Goal: Use online tool/utility: Utilize a website feature to perform a specific function

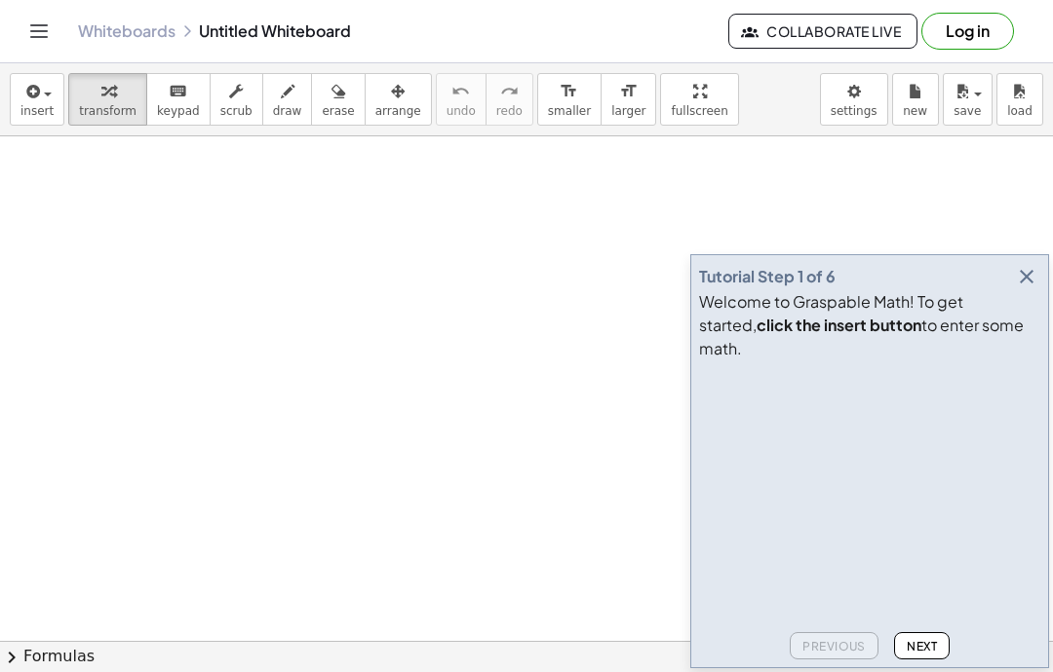
click at [1024, 288] on icon "button" at bounding box center [1026, 276] width 23 height 23
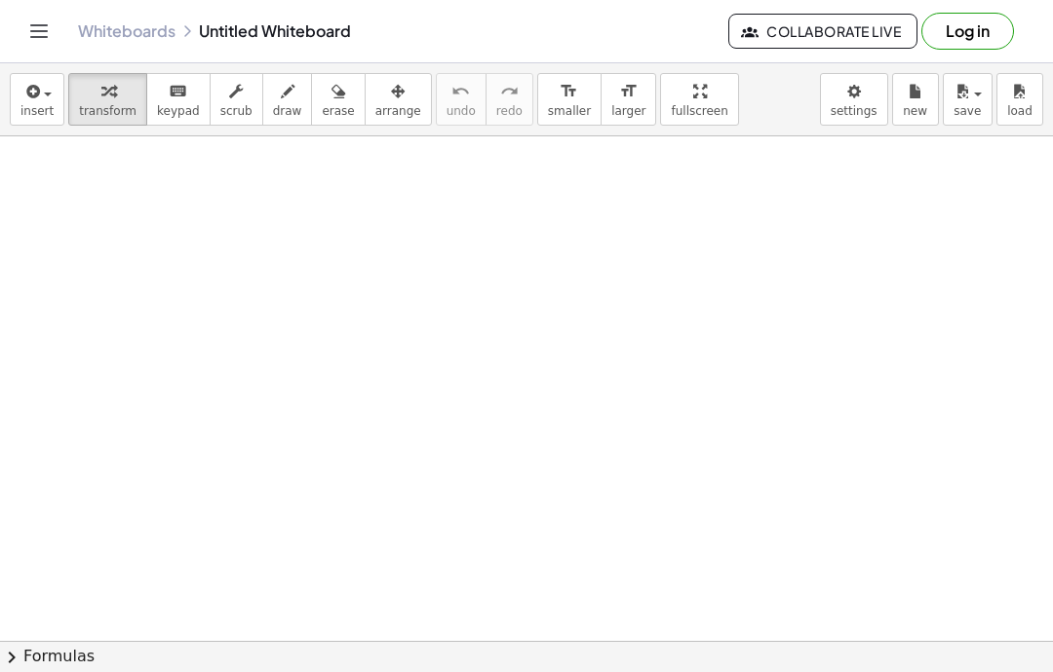
click at [47, 86] on div "button" at bounding box center [36, 90] width 33 height 23
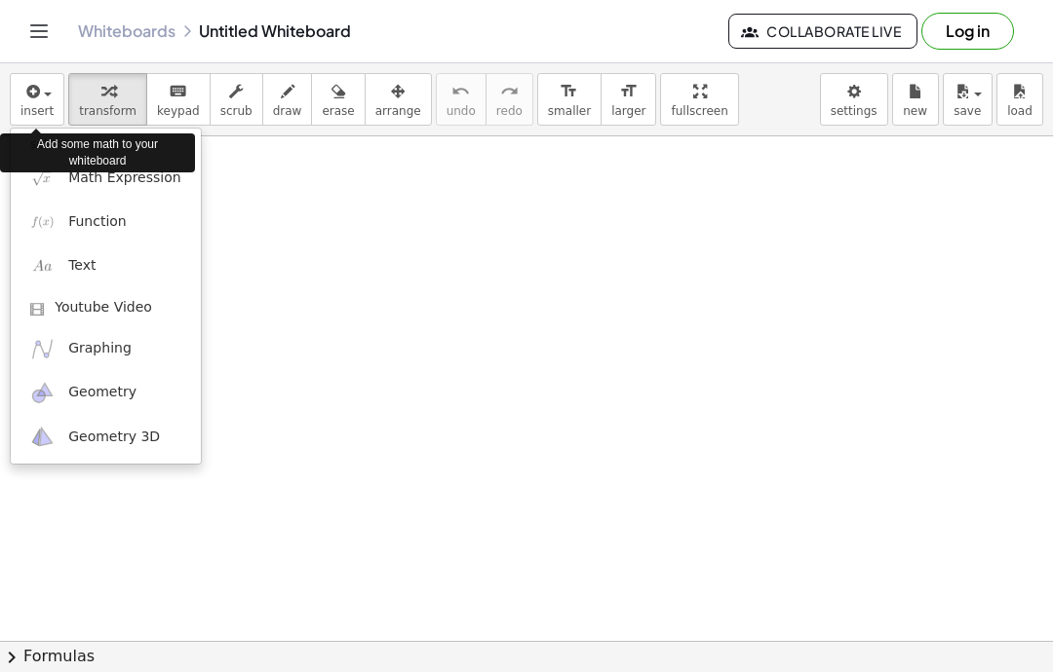
click at [161, 189] on link "Math Expression" at bounding box center [106, 178] width 190 height 44
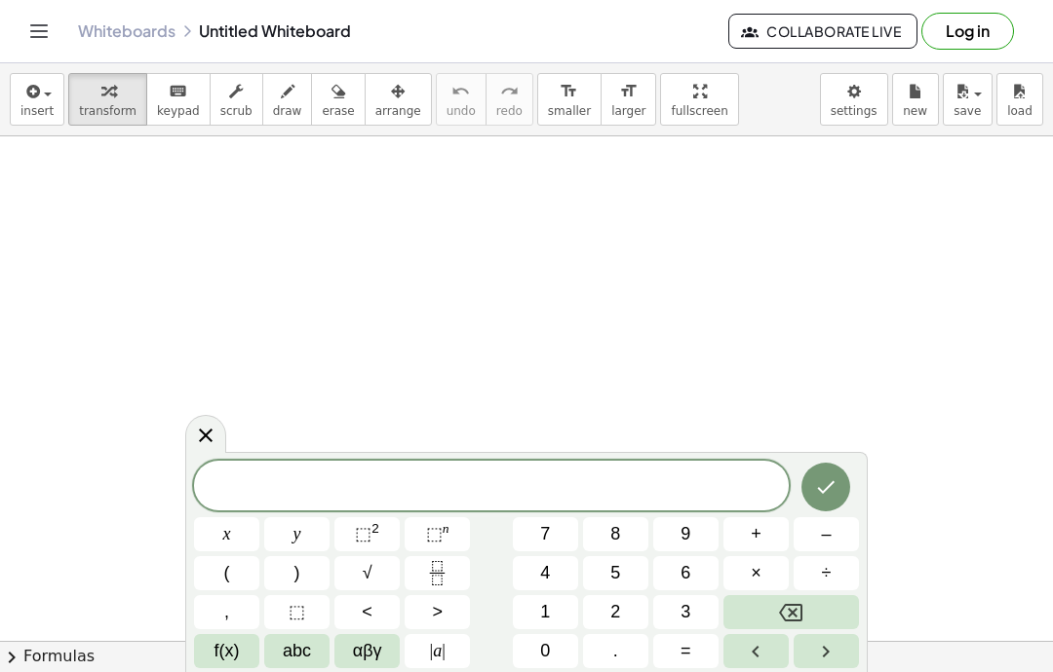
click at [300, 666] on button "abc" at bounding box center [296, 651] width 65 height 34
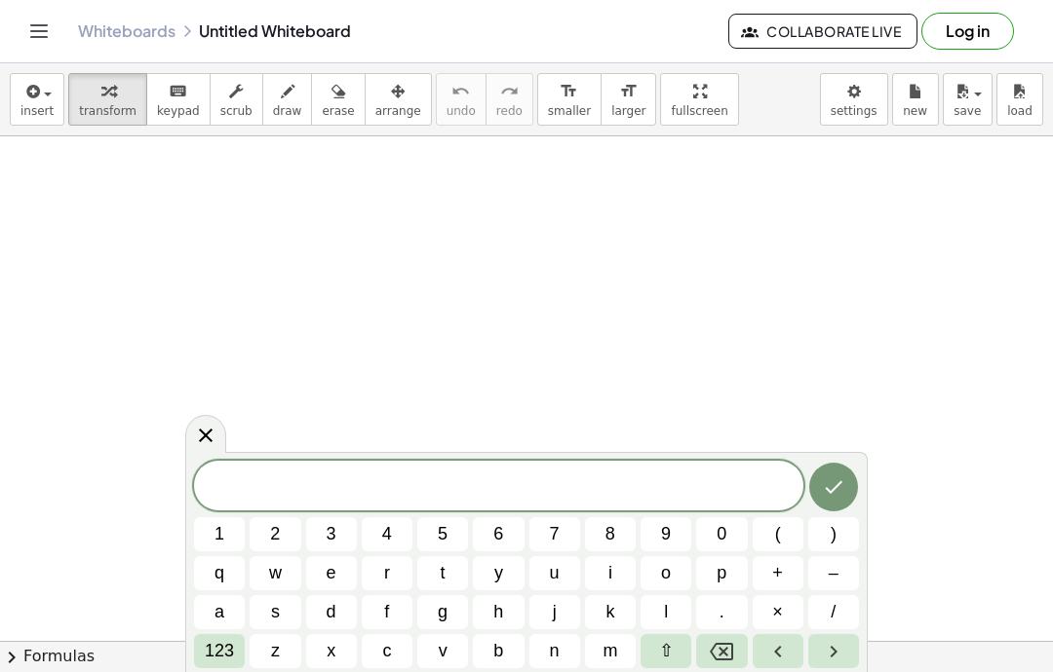
click at [402, 571] on button "r" at bounding box center [387, 573] width 51 height 34
click at [213, 657] on span "123" at bounding box center [219, 651] width 29 height 26
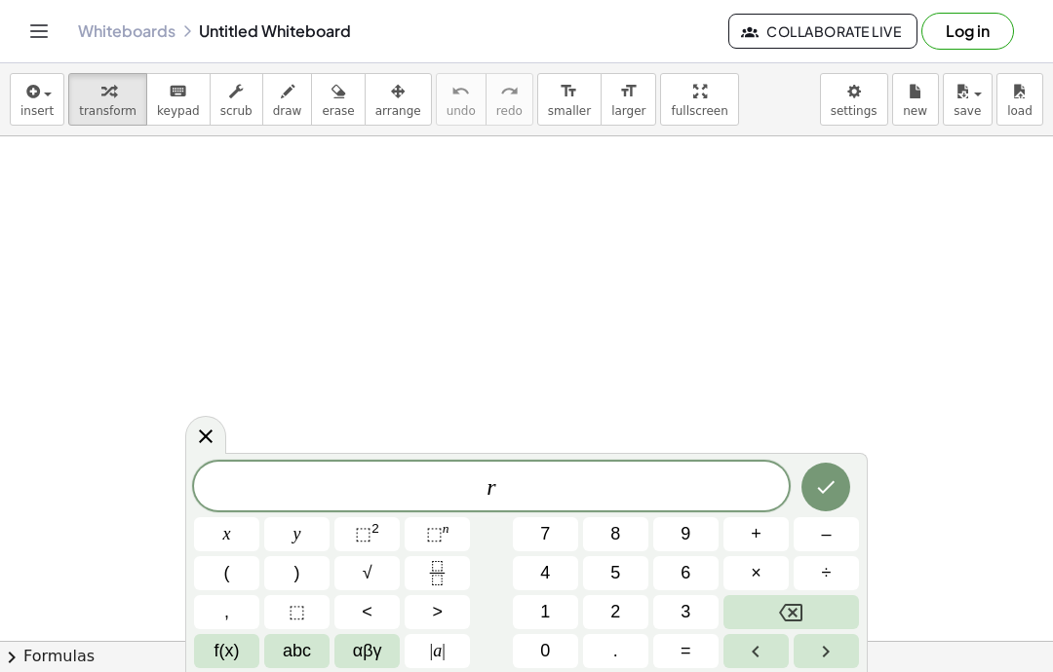
click at [384, 539] on button "⬚ 2" at bounding box center [366, 535] width 65 height 34
click at [764, 535] on button "+" at bounding box center [755, 535] width 65 height 34
click at [222, 660] on span "f(x)" at bounding box center [226, 651] width 25 height 26
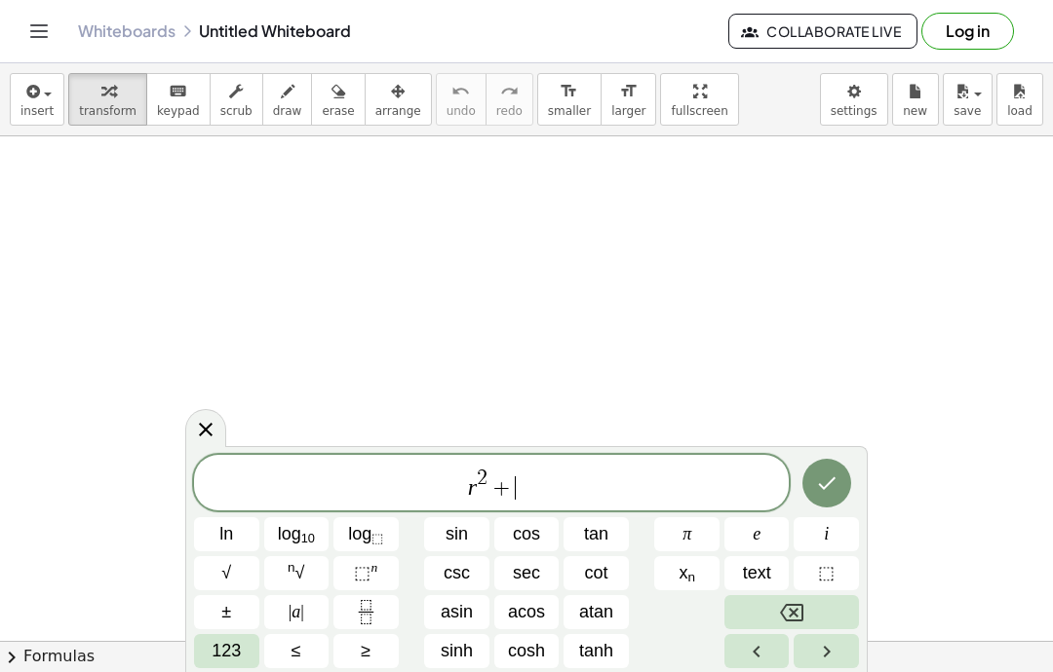
click at [217, 657] on span "123" at bounding box center [225, 651] width 29 height 26
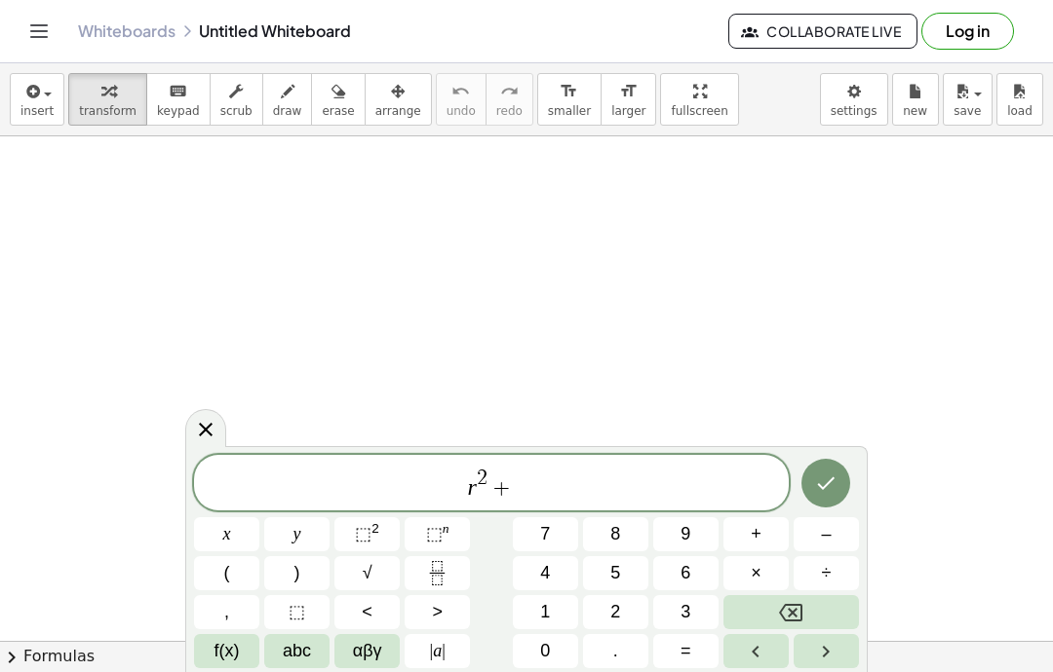
click at [301, 652] on span "abc" at bounding box center [297, 651] width 28 height 26
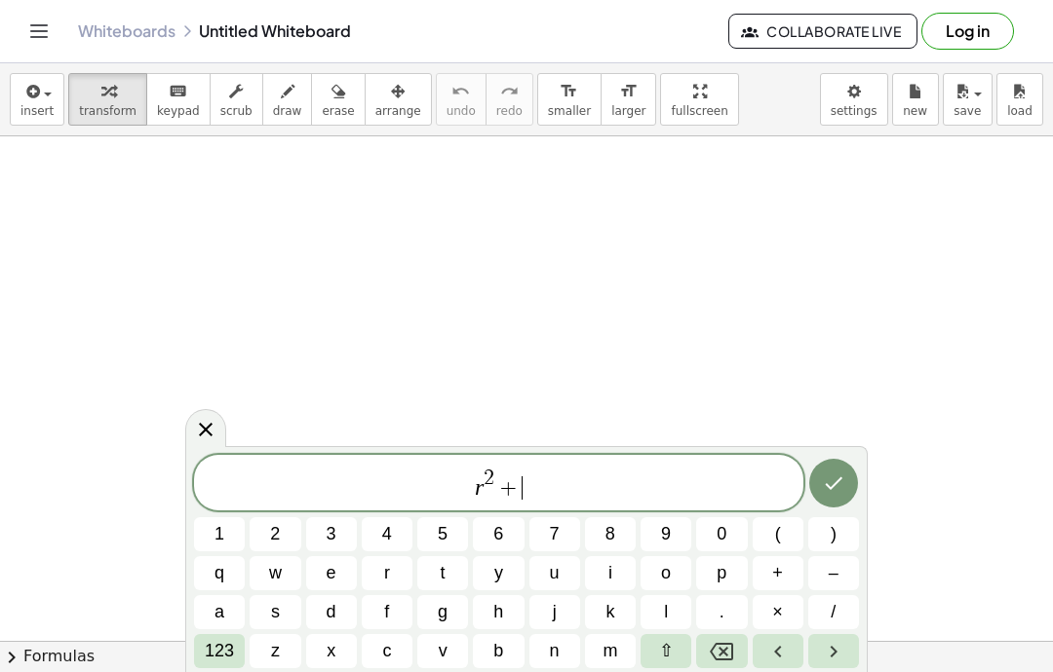
click at [276, 609] on span "s" at bounding box center [275, 612] width 9 height 26
click at [208, 656] on span "123" at bounding box center [219, 651] width 29 height 26
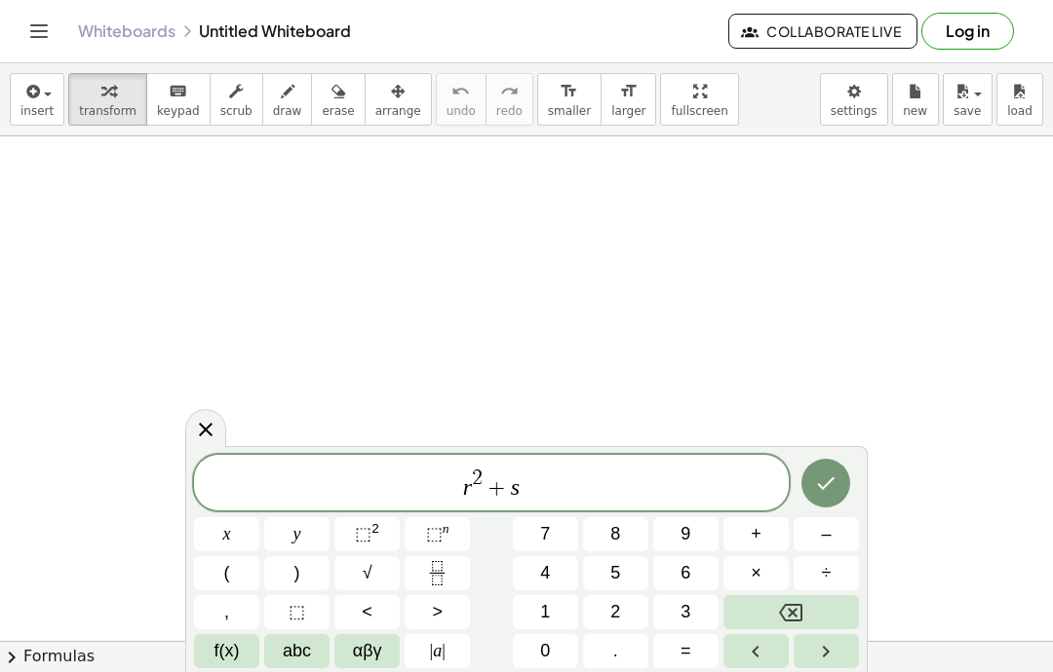
click at [364, 536] on span "⬚" at bounding box center [363, 533] width 17 height 19
click at [760, 538] on span "+" at bounding box center [755, 534] width 11 height 26
click at [626, 613] on button "2" at bounding box center [615, 612] width 65 height 34
click at [296, 654] on span "abc" at bounding box center [297, 651] width 28 height 26
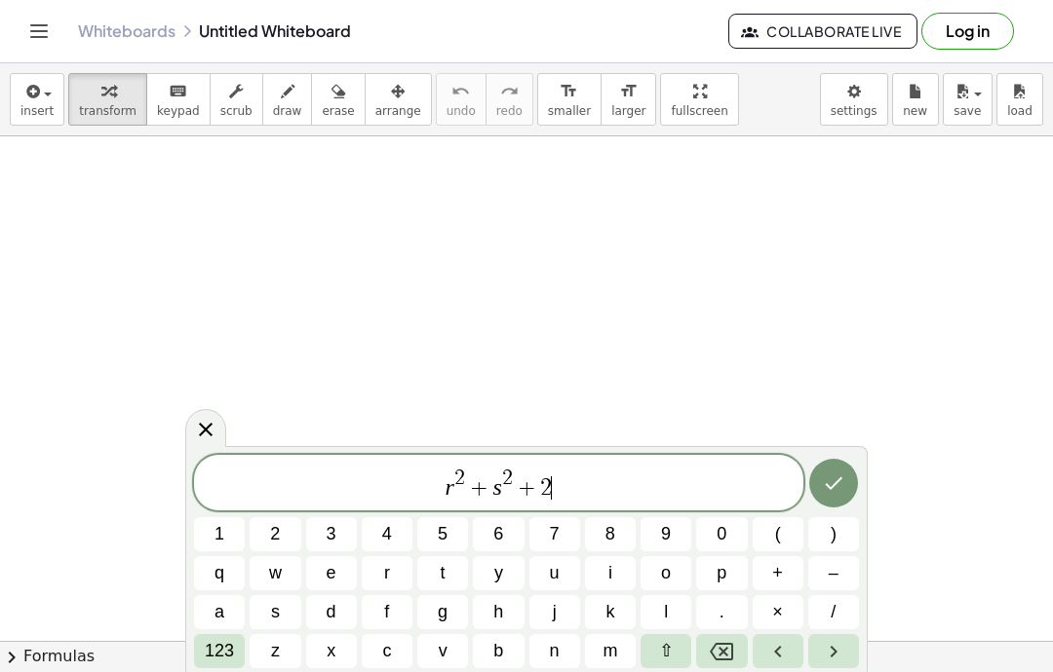
click at [395, 575] on button "r" at bounding box center [387, 573] width 51 height 34
click at [280, 608] on button "s" at bounding box center [274, 612] width 51 height 34
click at [780, 569] on span "+" at bounding box center [777, 573] width 11 height 26
click at [399, 530] on button "4" at bounding box center [387, 535] width 51 height 34
click at [387, 588] on button "r" at bounding box center [387, 573] width 51 height 34
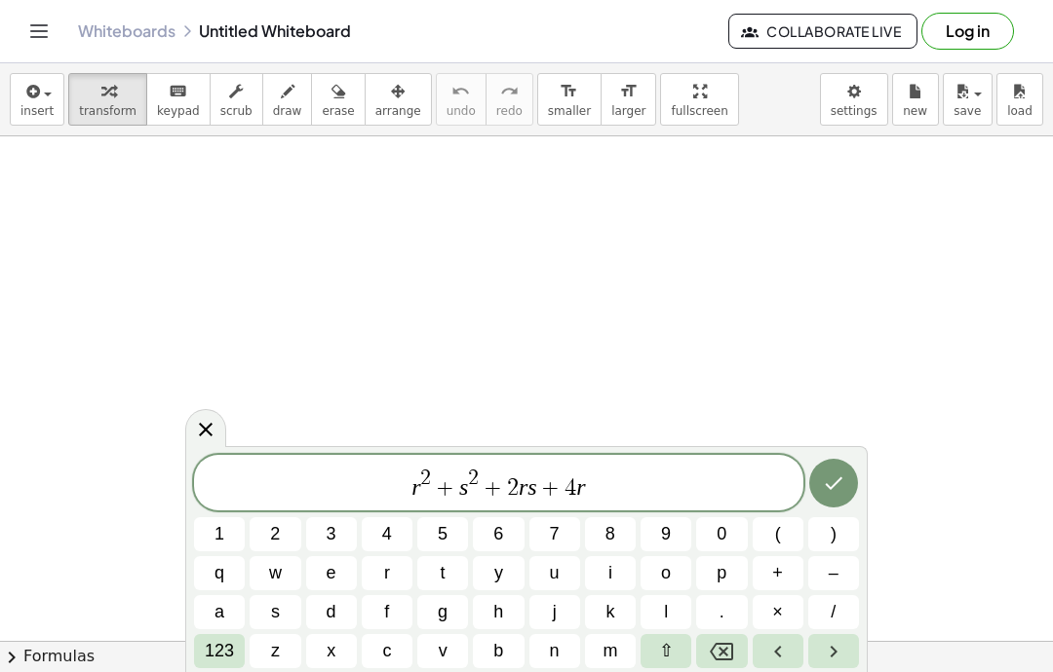
click at [786, 578] on button "+" at bounding box center [777, 573] width 51 height 34
click at [391, 541] on span "4" at bounding box center [387, 534] width 10 height 26
click at [292, 611] on button "s" at bounding box center [274, 612] width 51 height 34
click at [777, 580] on span "+" at bounding box center [777, 573] width 11 height 26
click at [388, 534] on span "4" at bounding box center [387, 534] width 10 height 26
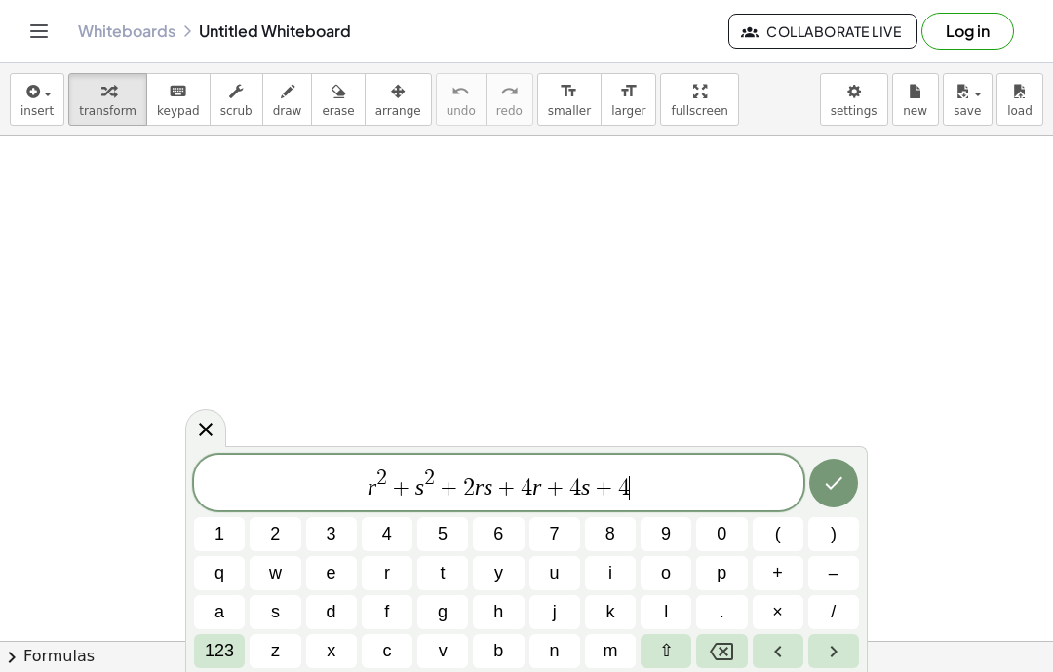
click at [835, 480] on icon "Done" at bounding box center [833, 483] width 23 height 23
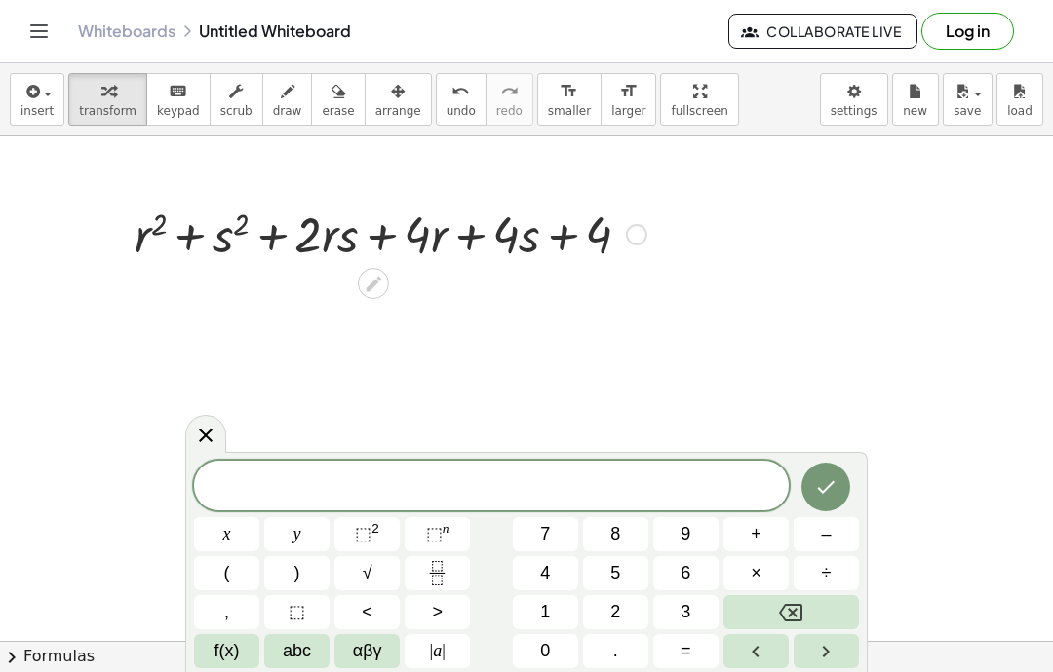
click at [219, 453] on div at bounding box center [205, 434] width 41 height 38
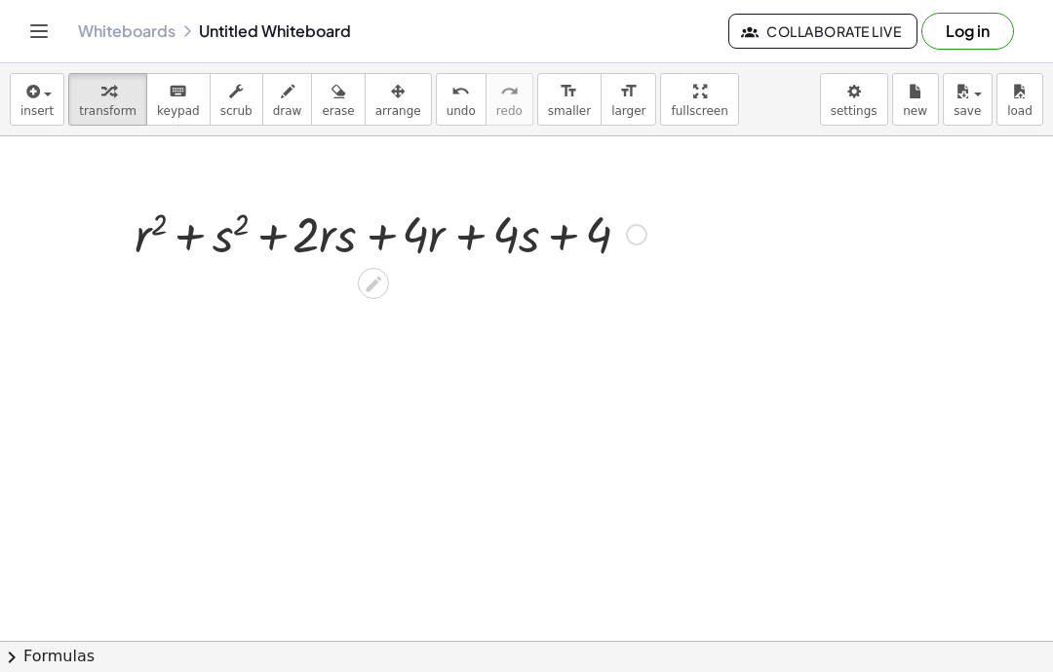
click at [380, 291] on icon at bounding box center [373, 284] width 20 height 20
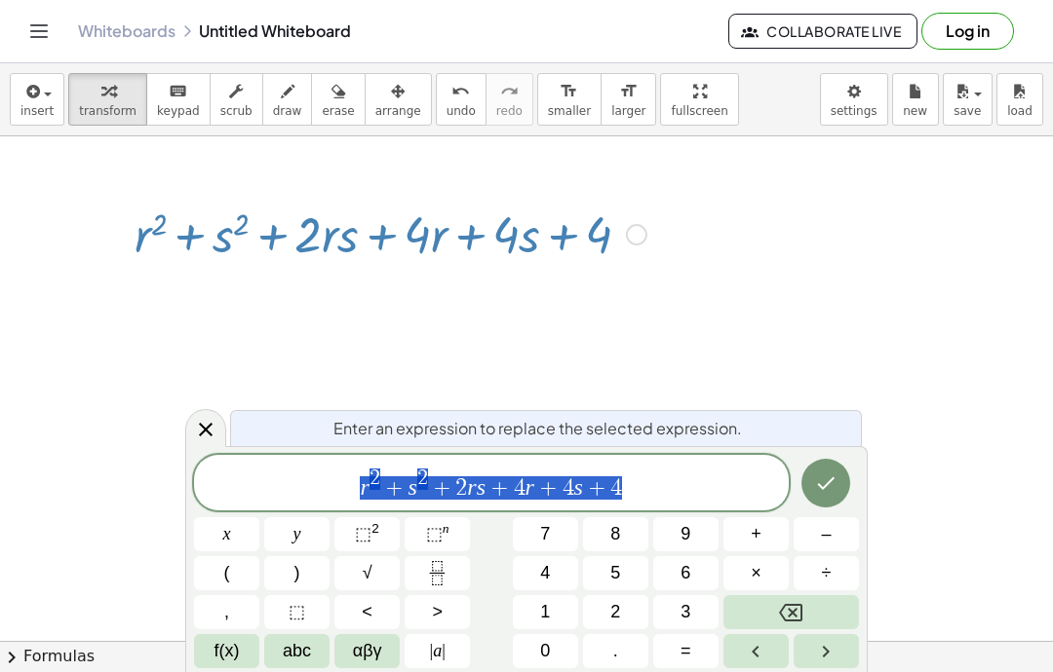
click at [375, 288] on icon at bounding box center [373, 284] width 20 height 20
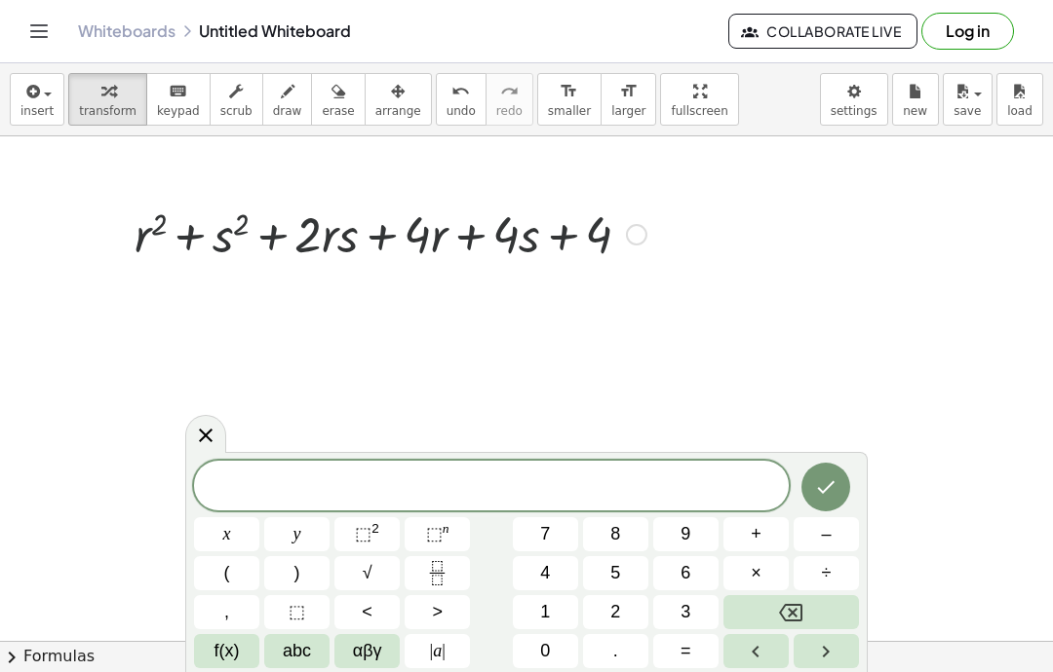
click at [193, 422] on div at bounding box center [205, 434] width 41 height 38
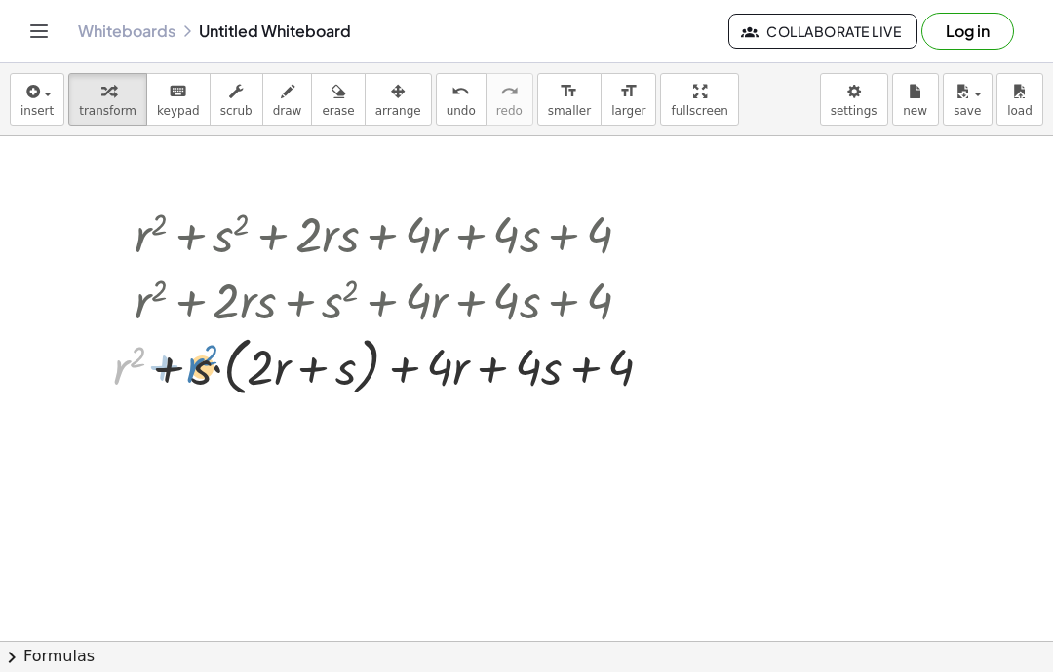
scroll to position [4, 0]
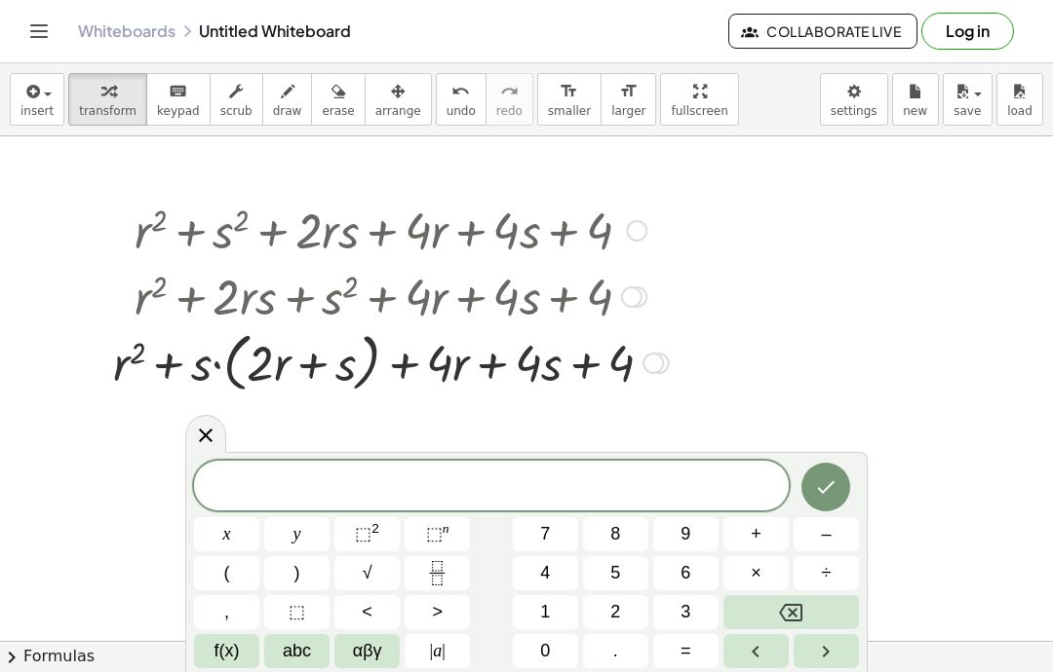
click at [218, 433] on div at bounding box center [205, 434] width 41 height 38
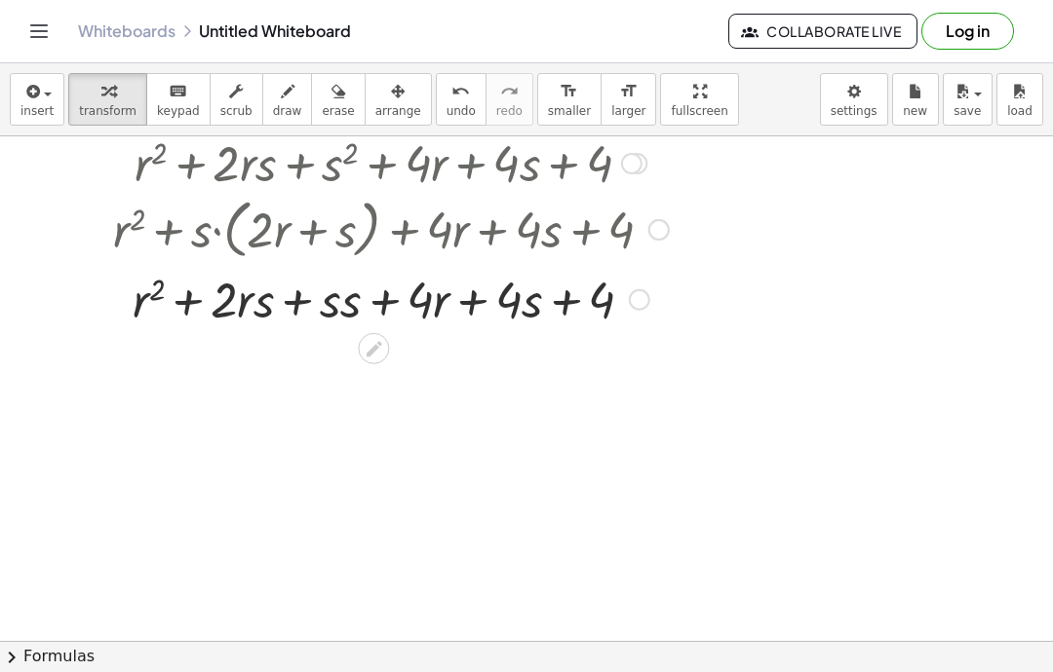
scroll to position [136, 0]
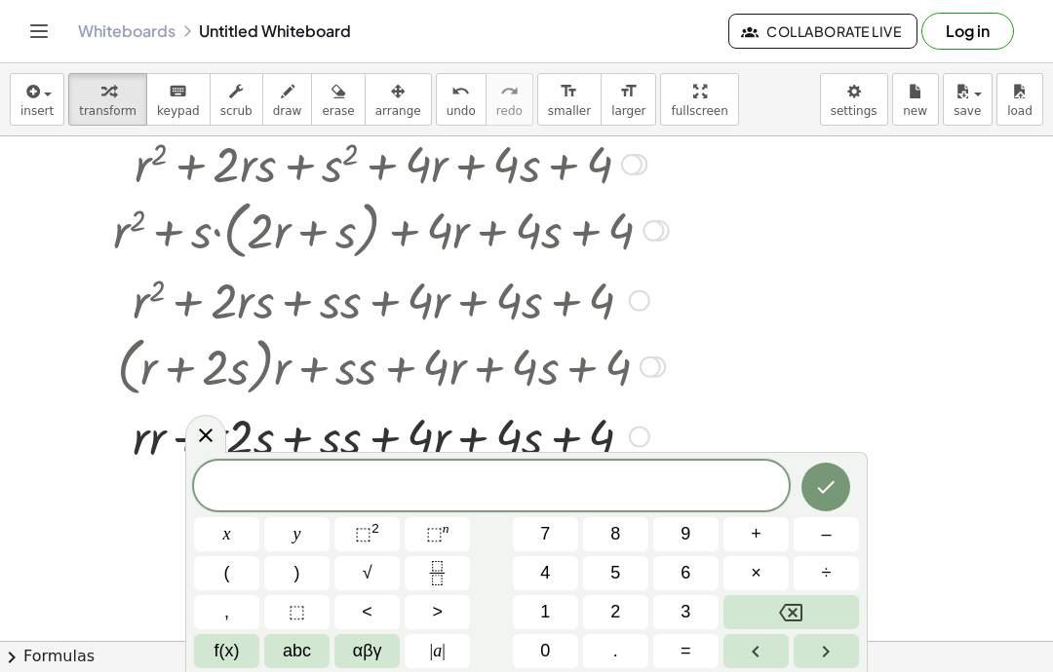
click at [192, 443] on div at bounding box center [205, 434] width 41 height 38
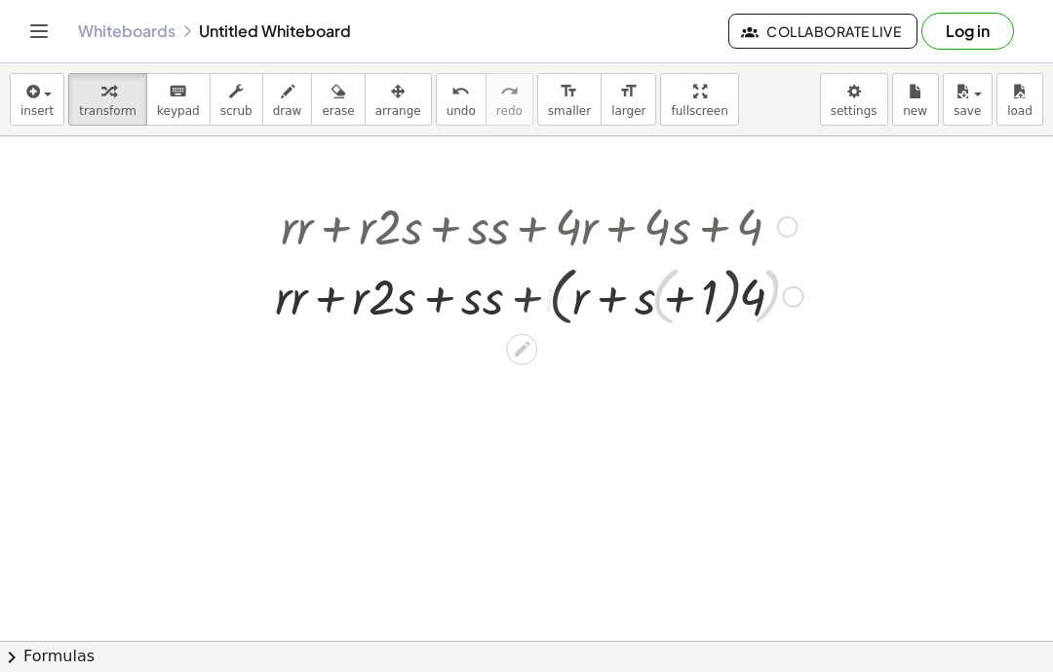
scroll to position [929, 0]
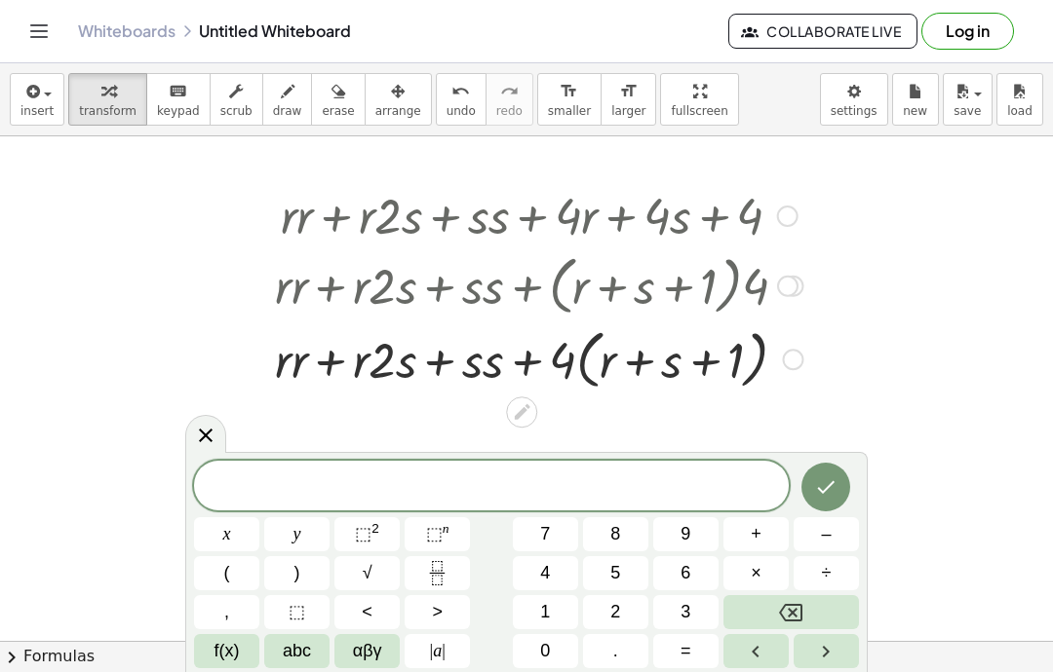
click at [207, 433] on icon at bounding box center [205, 435] width 23 height 23
click at [217, 433] on div at bounding box center [205, 434] width 41 height 38
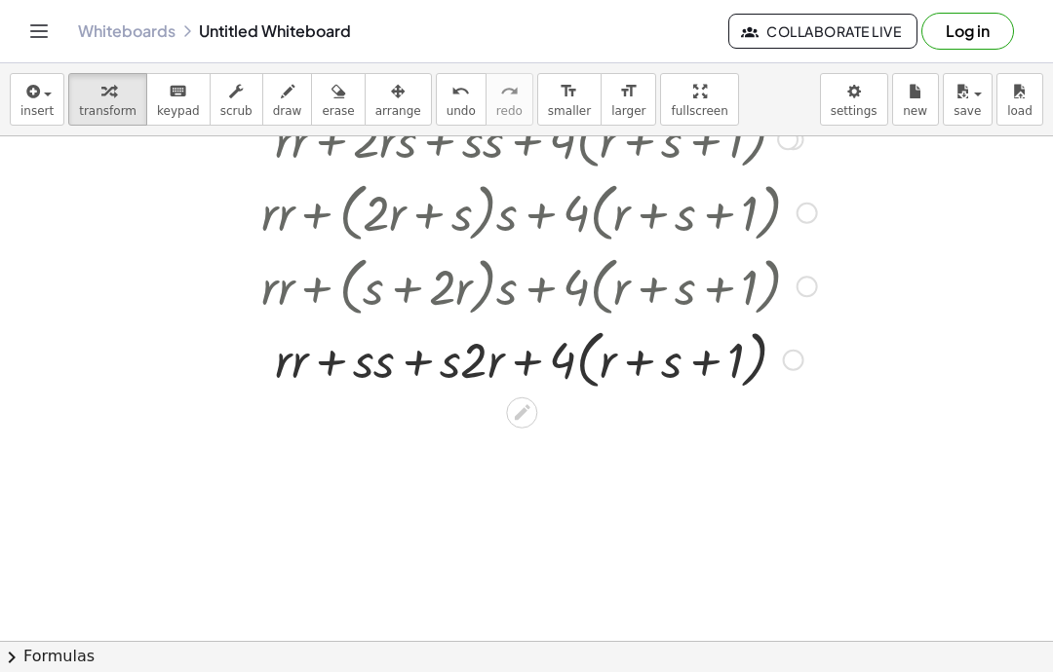
scroll to position [1206, 0]
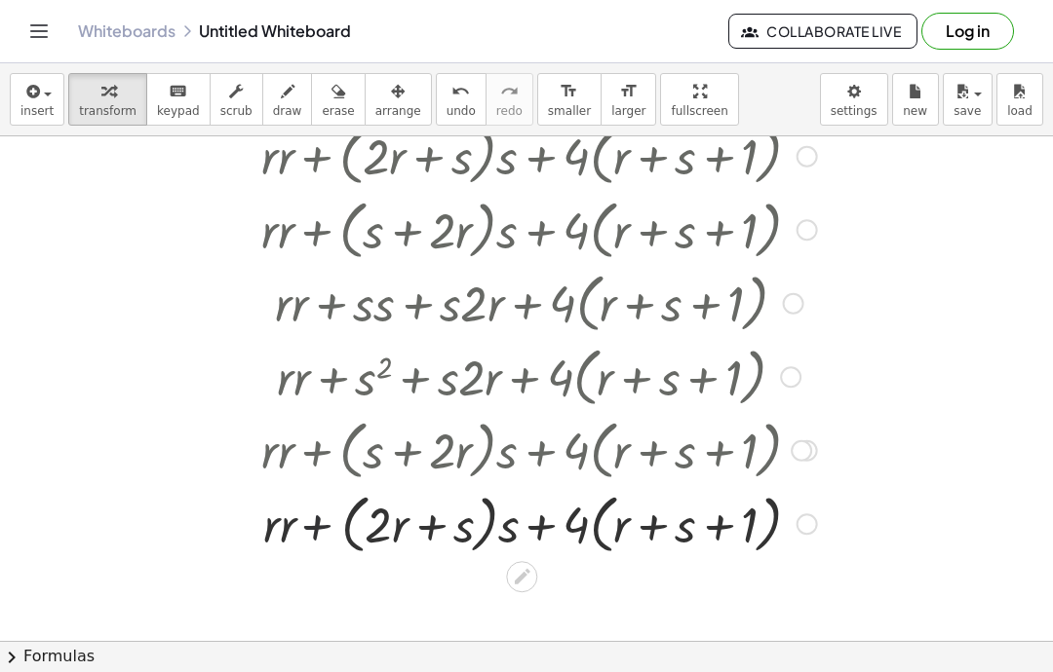
click at [330, 556] on div at bounding box center [538, 523] width 575 height 74
click at [336, 562] on div "+ · r · r + · r · 2 · s + · s · s + · 4 · r + · 4 · s + 4 + · r · r + · r · 2 ·…" at bounding box center [531, 232] width 599 height 665
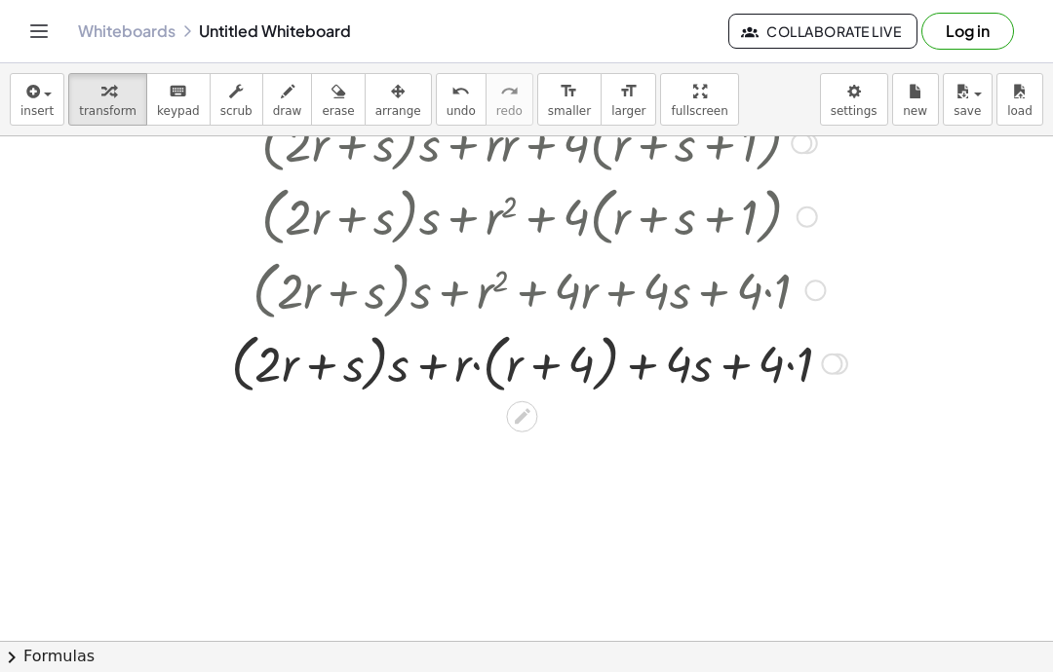
scroll to position [1616, 0]
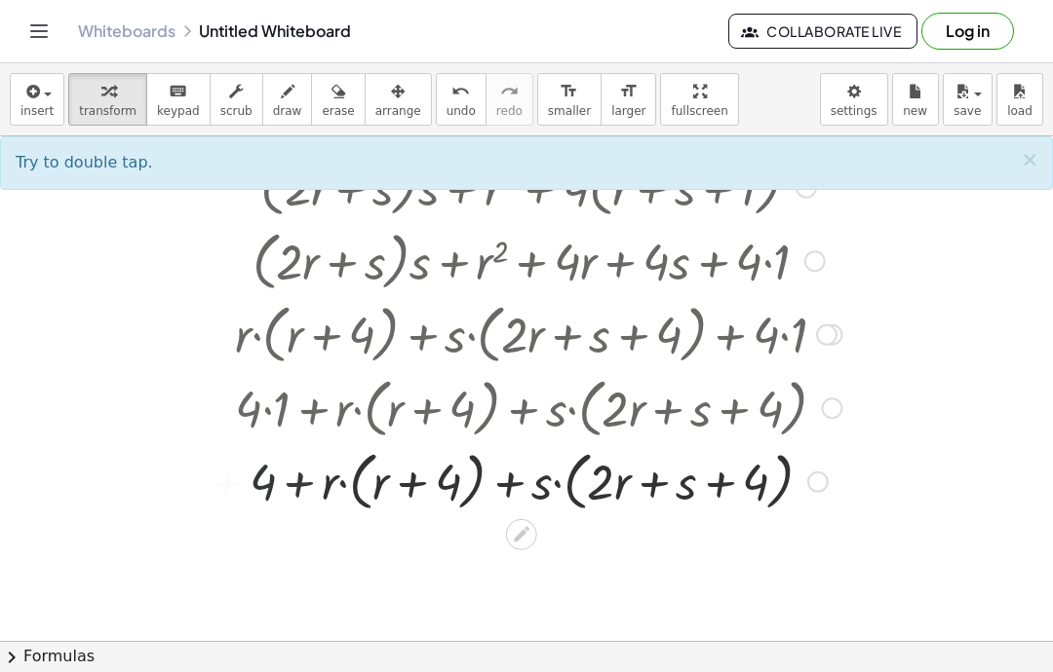
click at [356, 367] on div at bounding box center [538, 333] width 626 height 74
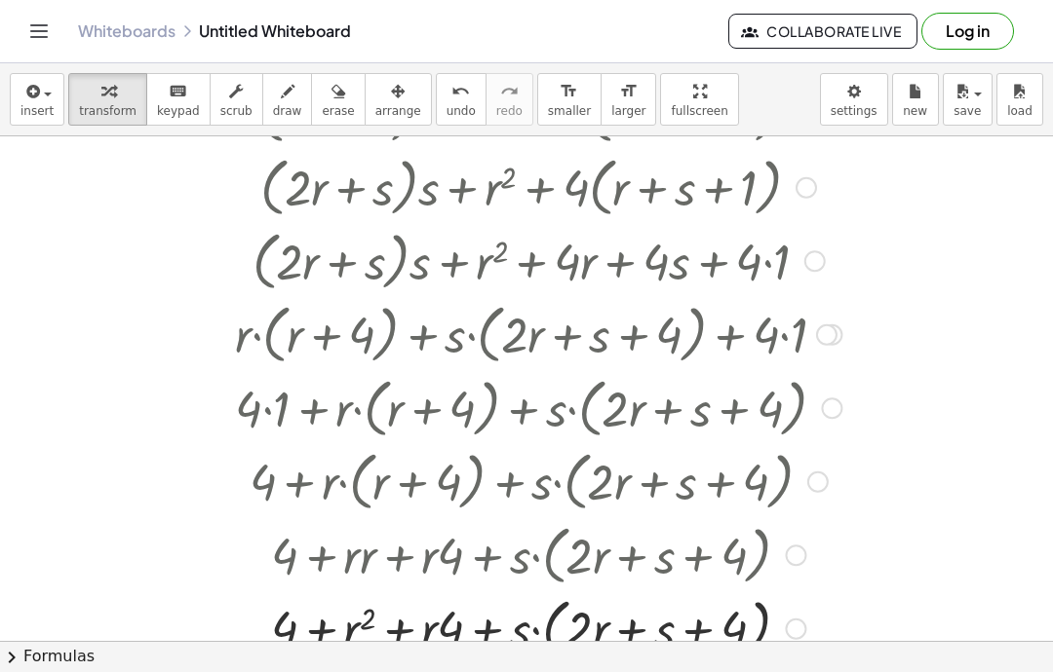
click at [592, 490] on div at bounding box center [539, 480] width 670 height 74
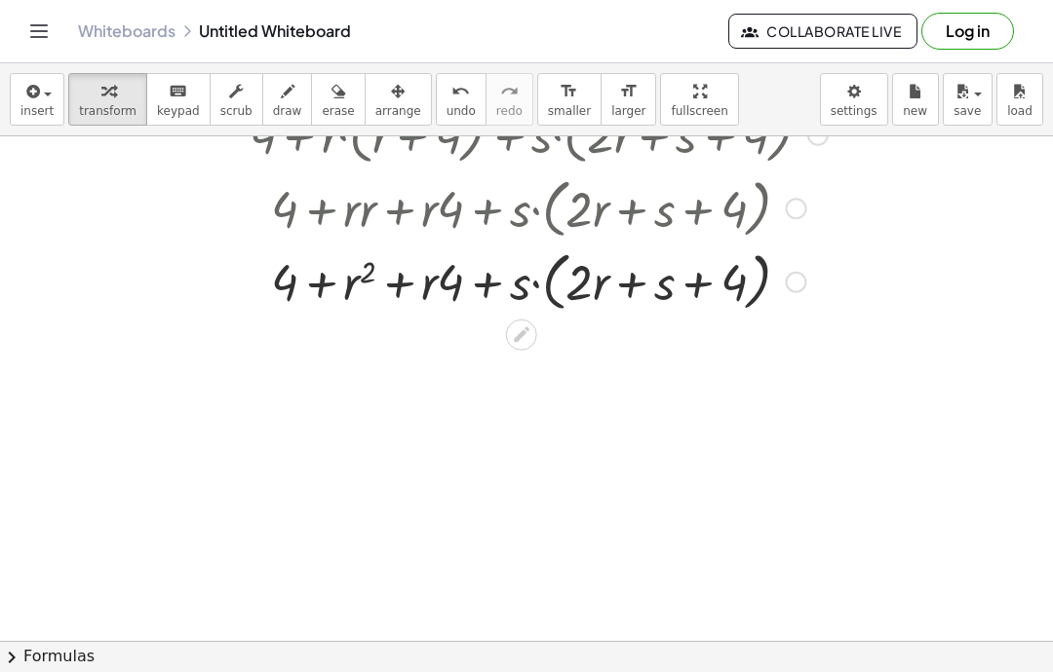
scroll to position [1972, 0]
